Goal: Transaction & Acquisition: Book appointment/travel/reservation

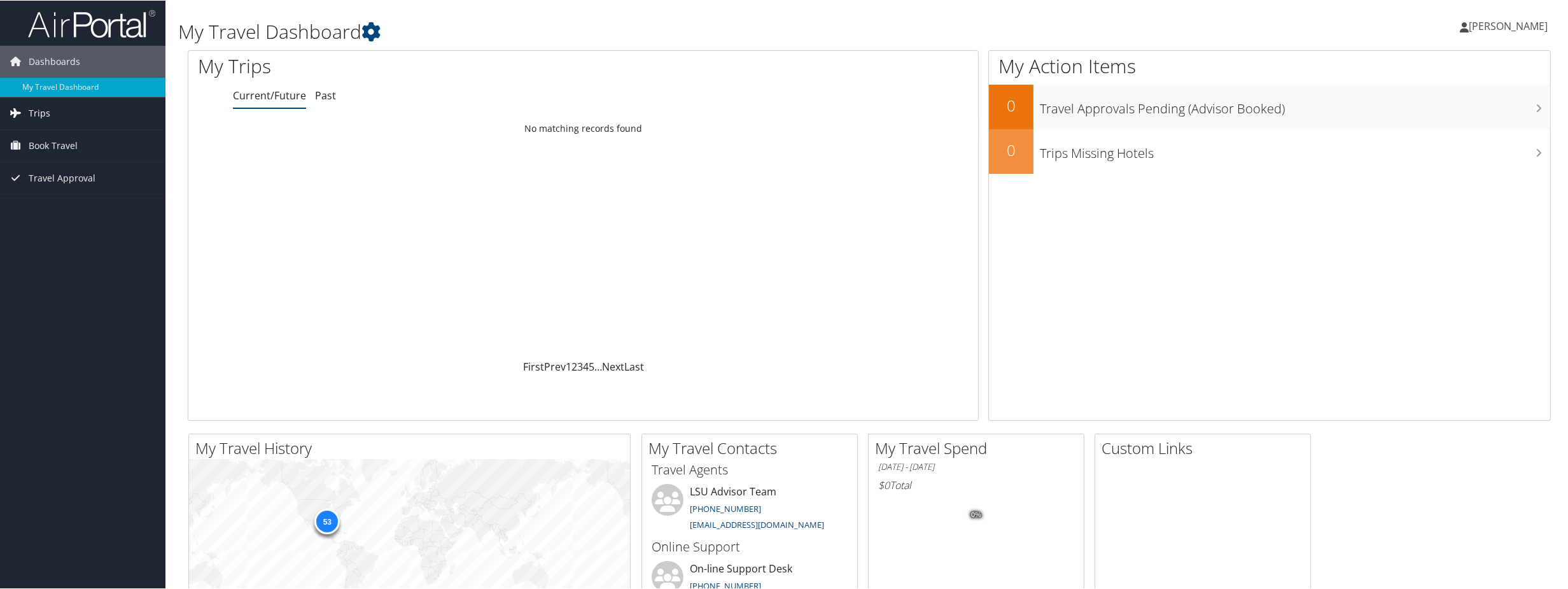
click at [65, 112] on link "Trips" at bounding box center [83, 112] width 166 height 32
click at [65, 137] on link "Current/Future Trips" at bounding box center [83, 138] width 166 height 19
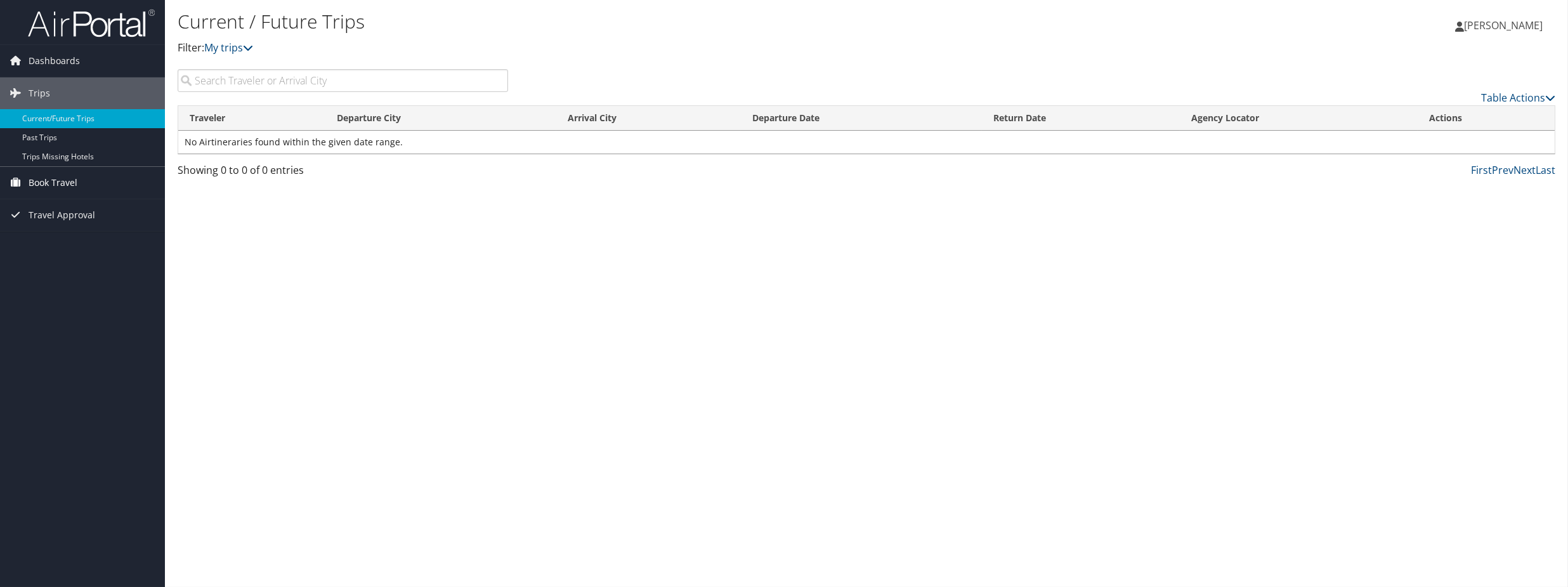
click at [67, 181] on span "Book Travel" at bounding box center [53, 182] width 49 height 32
click at [116, 230] on link "Book/Manage Online Trips" at bounding box center [83, 227] width 165 height 19
